Goal: Navigation & Orientation: Go to known website

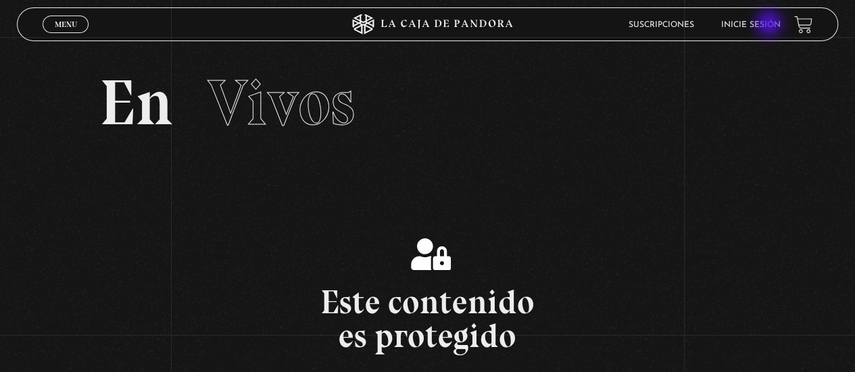
click at [771, 25] on link "Inicie sesión" at bounding box center [750, 25] width 59 height 8
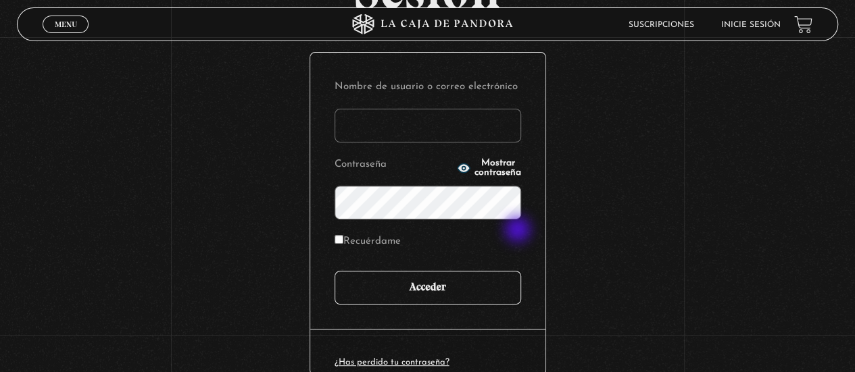
scroll to position [210, 0]
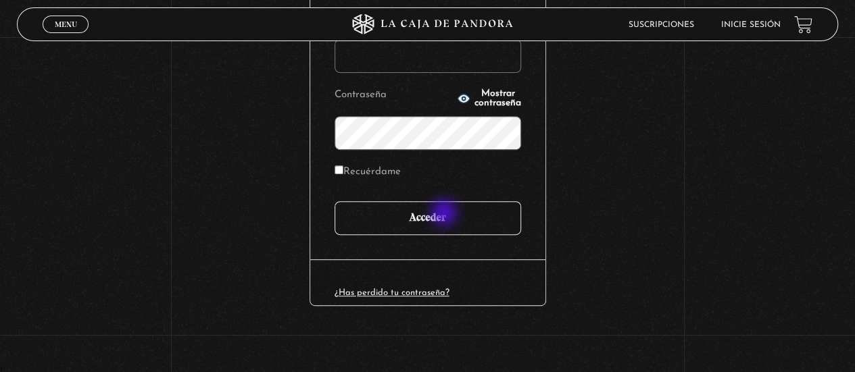
type input "[EMAIL_ADDRESS][DOMAIN_NAME]"
click at [439, 214] on input "Acceder" at bounding box center [428, 218] width 187 height 34
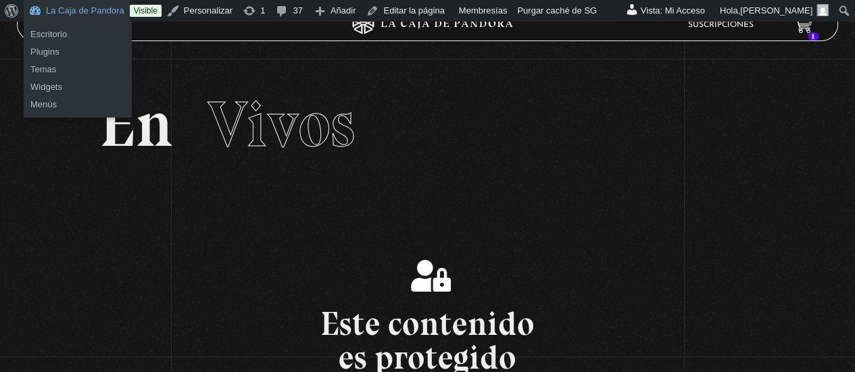
click at [93, 9] on link "La Caja de Pandora" at bounding box center [77, 11] width 106 height 22
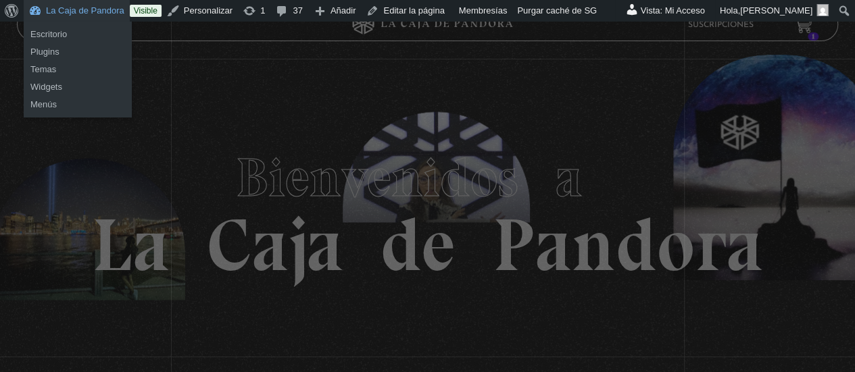
click at [71, 11] on link "La Caja de Pandora" at bounding box center [77, 11] width 106 height 22
